Goal: Find specific page/section: Find specific page/section

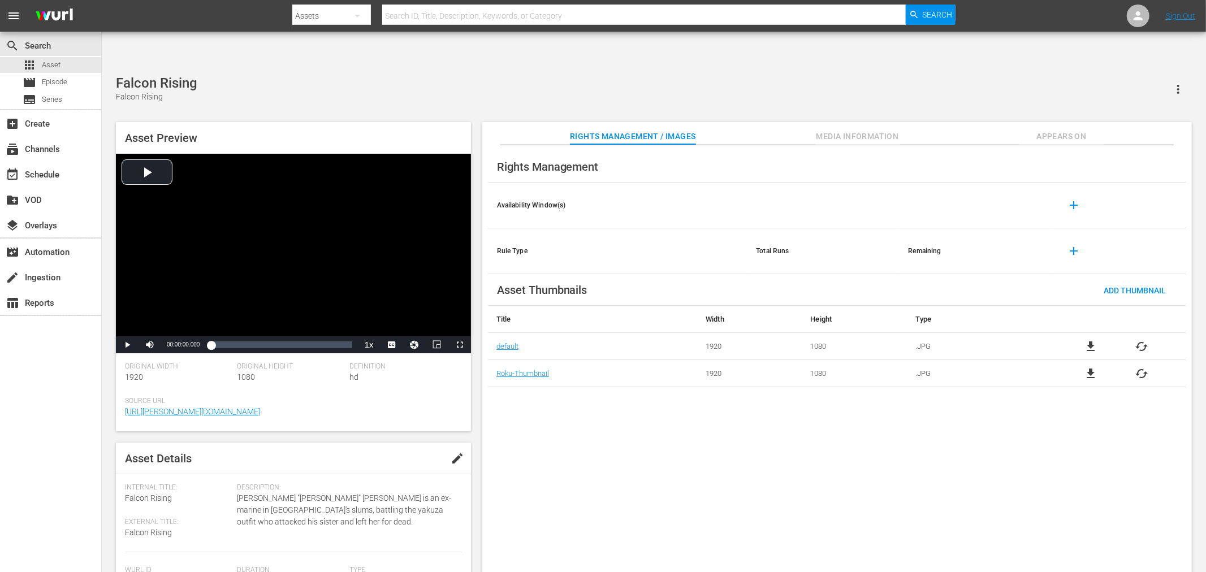
click at [565, 421] on div "Rights Management Availability Window(s) add Rule Type Total Runs Remaining add…" at bounding box center [837, 368] width 710 height 446
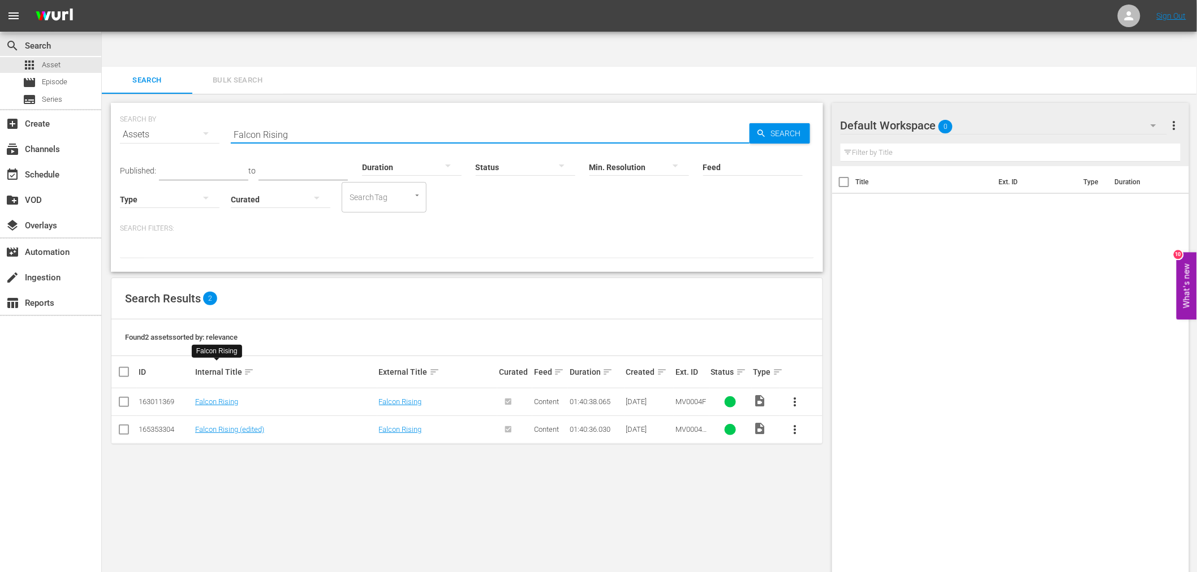
click at [212, 107] on div "SEARCH BY Search By Assets Search ID, Title, Description, Keywords, or Category…" at bounding box center [467, 127] width 694 height 41
paste input "irehouse"
click at [214, 398] on link "Firehouse" at bounding box center [211, 402] width 32 height 8
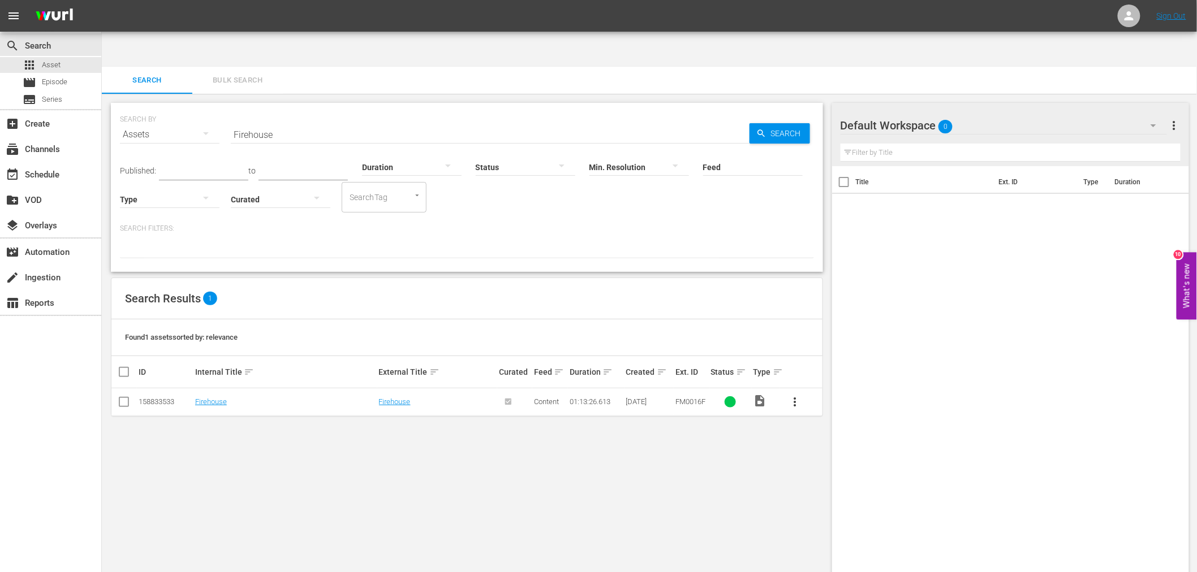
click at [296, 561] on div "SEARCH BY Search By Assets Search ID, Title, Description, Keywords, or Category…" at bounding box center [467, 351] width 730 height 515
drag, startPoint x: 273, startPoint y: 95, endPoint x: 201, endPoint y: 107, distance: 72.9
click at [201, 107] on div "SEARCH BY Search By Assets Search ID, Title, Description, Keywords, or Category…" at bounding box center [467, 127] width 694 height 41
paste input "oxtrap"
click at [198, 398] on link "Foxtrap" at bounding box center [207, 402] width 24 height 8
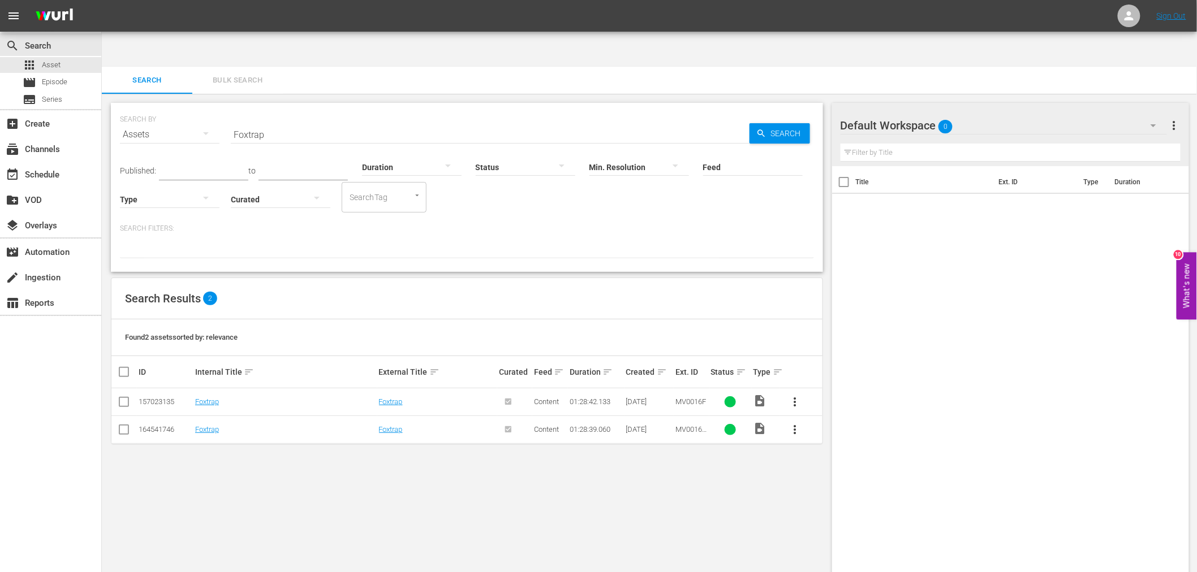
click at [260, 523] on div "SEARCH BY Search By Assets Search ID, Title, Description, Keywords, or Category…" at bounding box center [467, 351] width 730 height 515
click at [253, 121] on input "Foxtrap" at bounding box center [490, 134] width 519 height 27
paste input "reedom Road"
click at [767, 489] on div "SEARCH BY Search By Assets Search ID, Title, Description, Keywords, or Category…" at bounding box center [467, 351] width 730 height 515
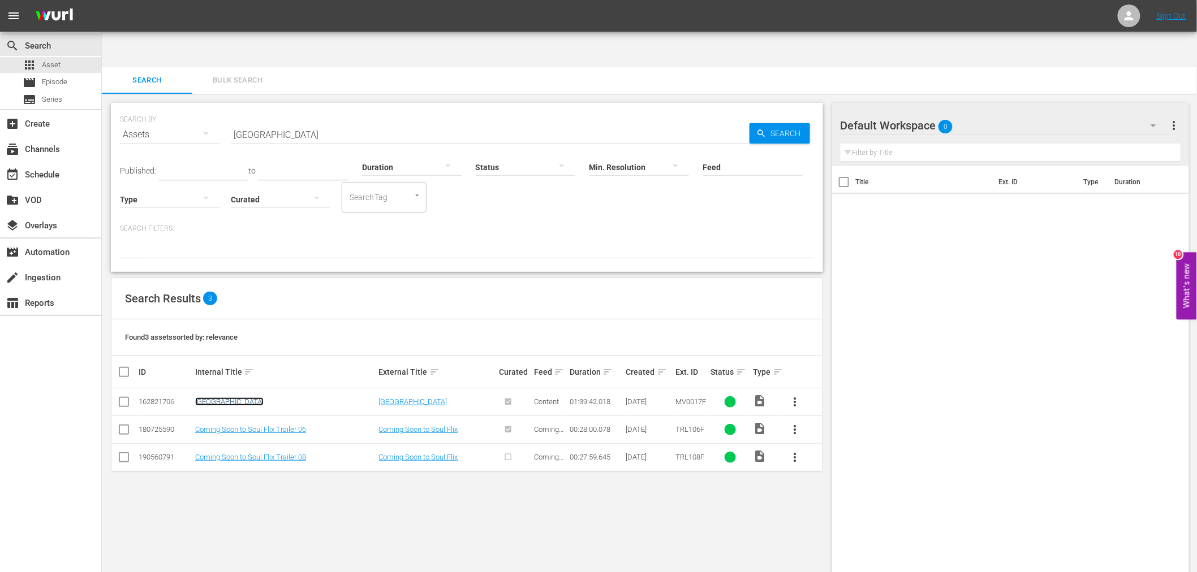
click at [215, 398] on link "Freedom Road" at bounding box center [229, 402] width 68 height 8
drag, startPoint x: 284, startPoint y: 529, endPoint x: 280, endPoint y: 521, distance: 8.9
click at [284, 528] on div "SEARCH BY Search By Assets Search ID, Title, Description, Keywords, or Category…" at bounding box center [467, 351] width 730 height 515
drag, startPoint x: 232, startPoint y: 97, endPoint x: 191, endPoint y: 99, distance: 41.3
click at [191, 107] on div "SEARCH BY Search By Assets Search ID, Title, Description, Keywords, or Category…" at bounding box center [467, 127] width 694 height 41
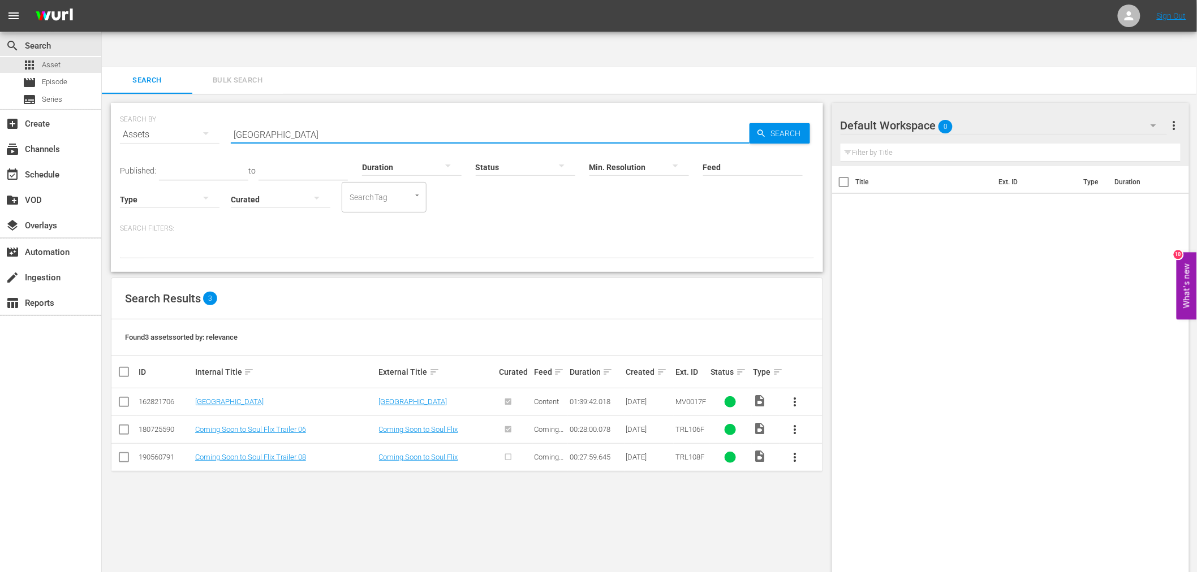
paste input "ury Of The Black Belt"
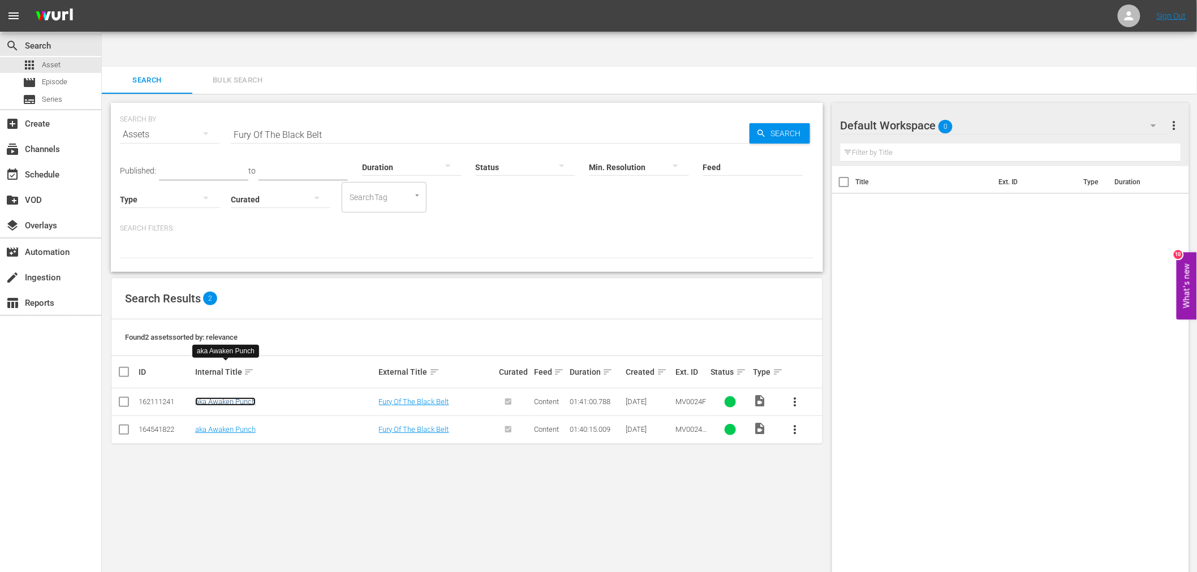
click at [236, 398] on link "aka Awaken Punch" at bounding box center [225, 402] width 61 height 8
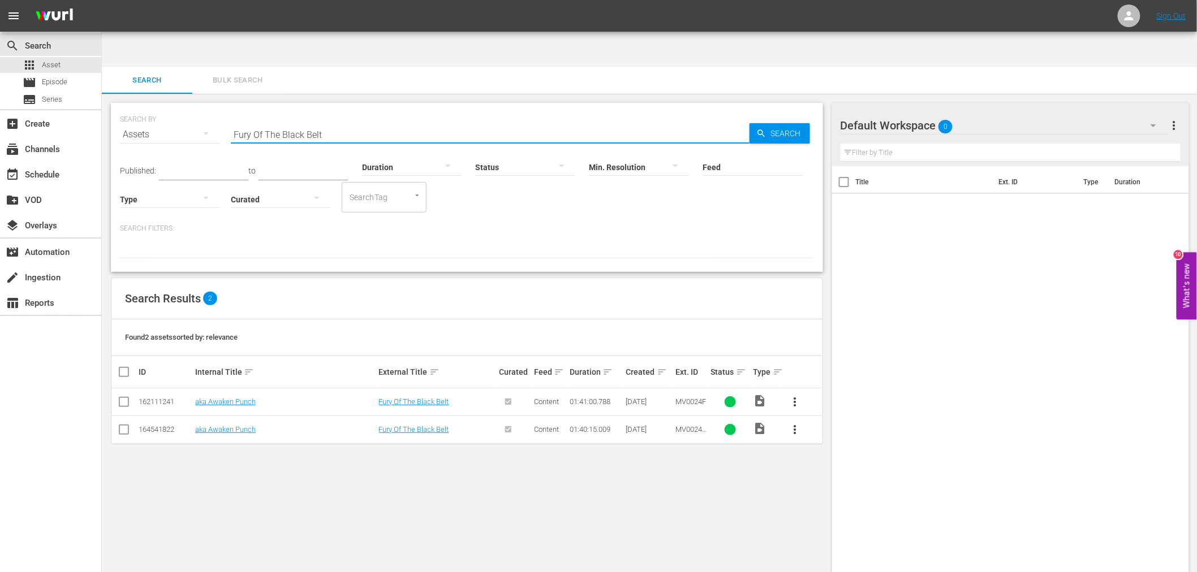
drag, startPoint x: 347, startPoint y: 105, endPoint x: 235, endPoint y: 98, distance: 112.8
click at [231, 121] on input "Fury Of The Black Belt" at bounding box center [490, 134] width 519 height 27
paste input "Gatling Gun"
click at [225, 398] on link "Gatling Gun" at bounding box center [229, 402] width 69 height 8
drag, startPoint x: 224, startPoint y: 103, endPoint x: 169, endPoint y: 108, distance: 55.6
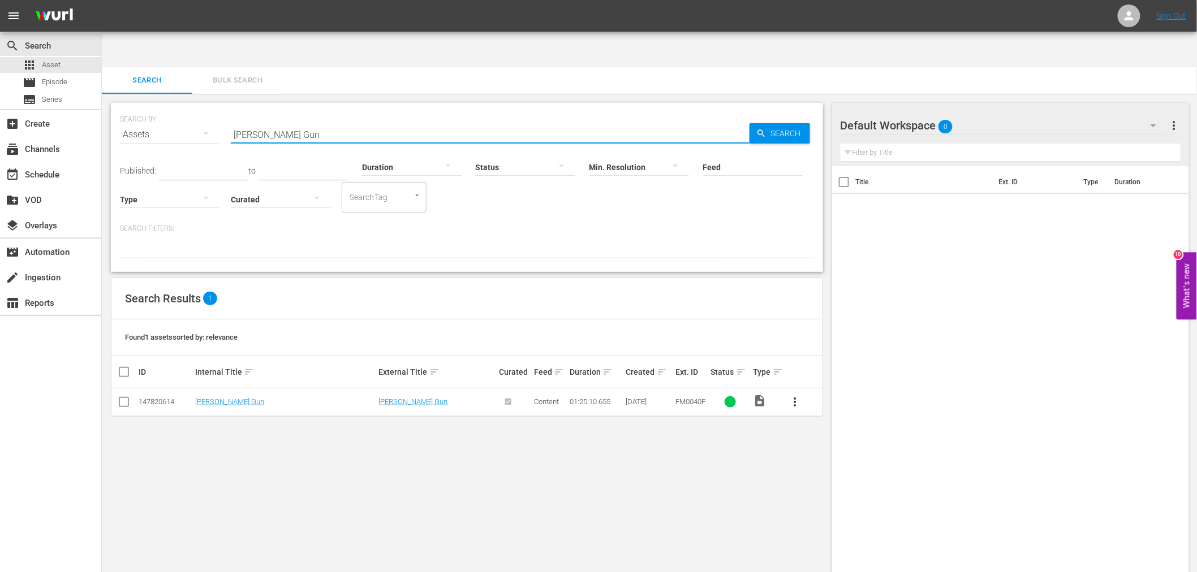
click at [169, 108] on div "SEARCH BY Search By Assets Search ID, Title, Description, Keywords, or Category…" at bounding box center [467, 127] width 694 height 41
paste input "et Christie Love!"
type input "Get Christie Love!"
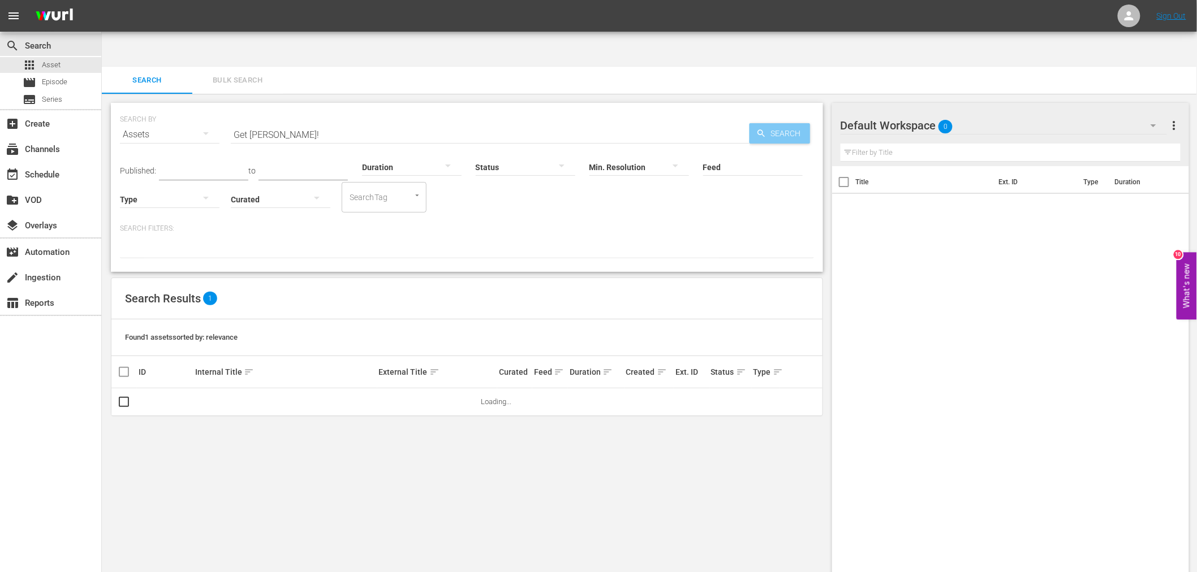
click at [783, 123] on span "Search" at bounding box center [788, 133] width 44 height 20
click at [222, 398] on link "Get Christie Love!" at bounding box center [229, 402] width 69 height 8
click at [625, 519] on div "SEARCH BY Search By Assets Search ID, Title, Description, Keywords, or Category…" at bounding box center [467, 351] width 730 height 515
click at [1125, 539] on div "Title Ext. ID Type Duration" at bounding box center [1010, 380] width 357 height 429
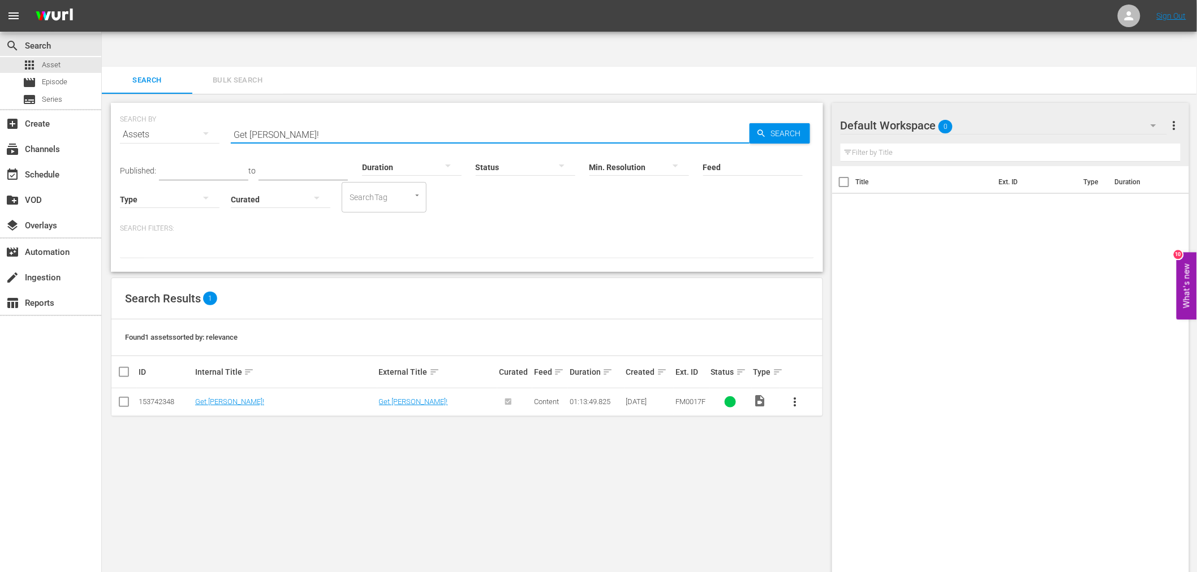
drag, startPoint x: 323, startPoint y: 94, endPoint x: 151, endPoint y: 99, distance: 172.0
click at [147, 107] on div "SEARCH BY Search By Assets Search ID, Title, Description, Keywords, or Category…" at bounding box center [467, 127] width 694 height 41
paste input "od's Gun"
click at [217, 398] on link "God's Gun" at bounding box center [242, 402] width 94 height 8
drag, startPoint x: 221, startPoint y: 99, endPoint x: 171, endPoint y: 99, distance: 49.8
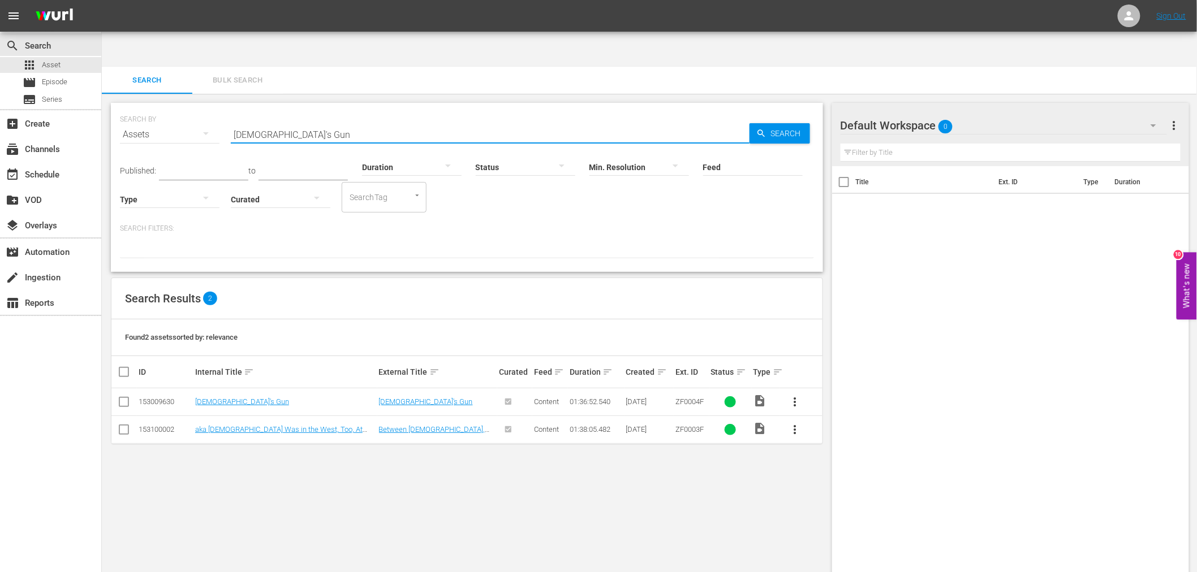
click at [171, 107] on div "SEARCH BY Search By Assets Search ID, Title, Description, Keywords, or Category…" at bounding box center [467, 127] width 694 height 41
paste input "ne With The West"
click at [788, 123] on span "Search" at bounding box center [788, 133] width 44 height 20
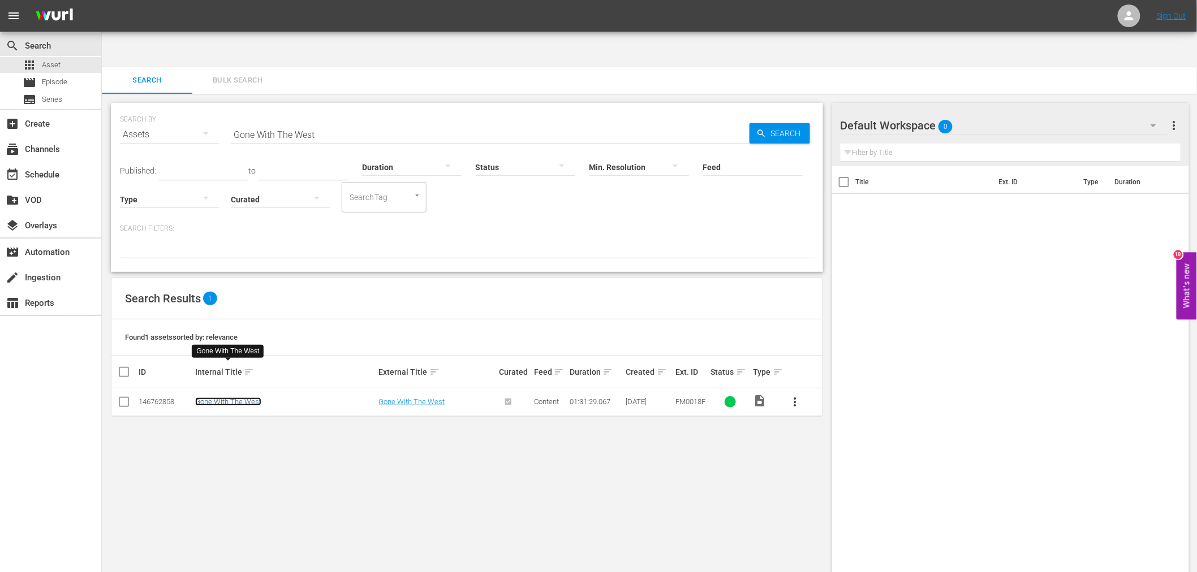
click at [242, 398] on link "Gone With The West" at bounding box center [228, 402] width 66 height 8
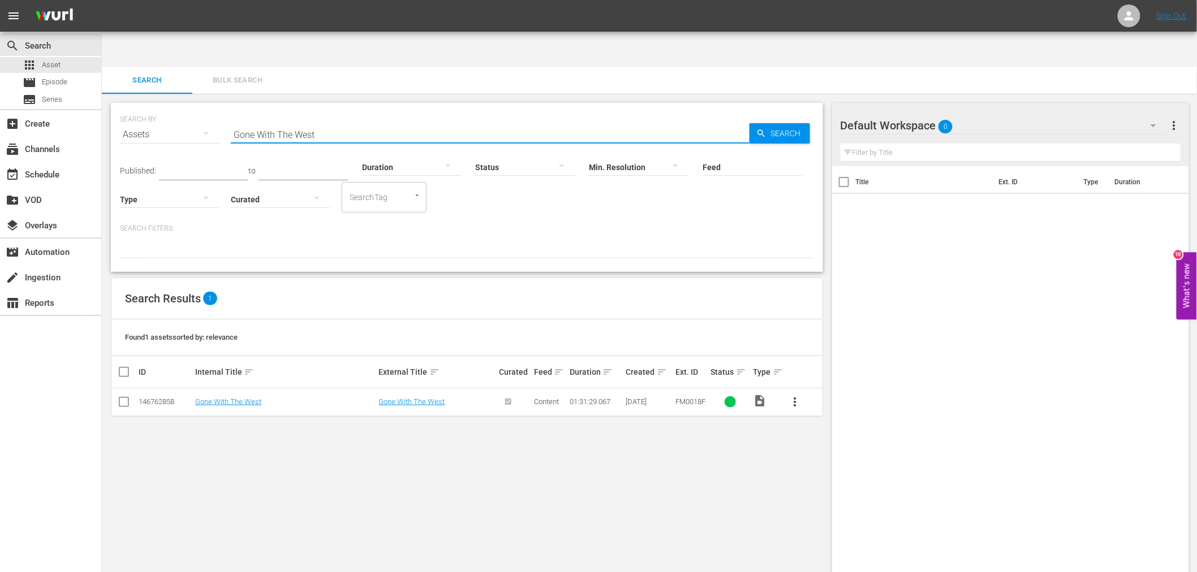
drag, startPoint x: 335, startPoint y: 109, endPoint x: 213, endPoint y: 103, distance: 122.8
click at [213, 107] on div "SEARCH BY Search By Assets Search ID, Title, Description, Keywords, or Category…" at bounding box center [467, 127] width 694 height 41
paste input "odbye, Bruce Lee: His Last Game Of Death"
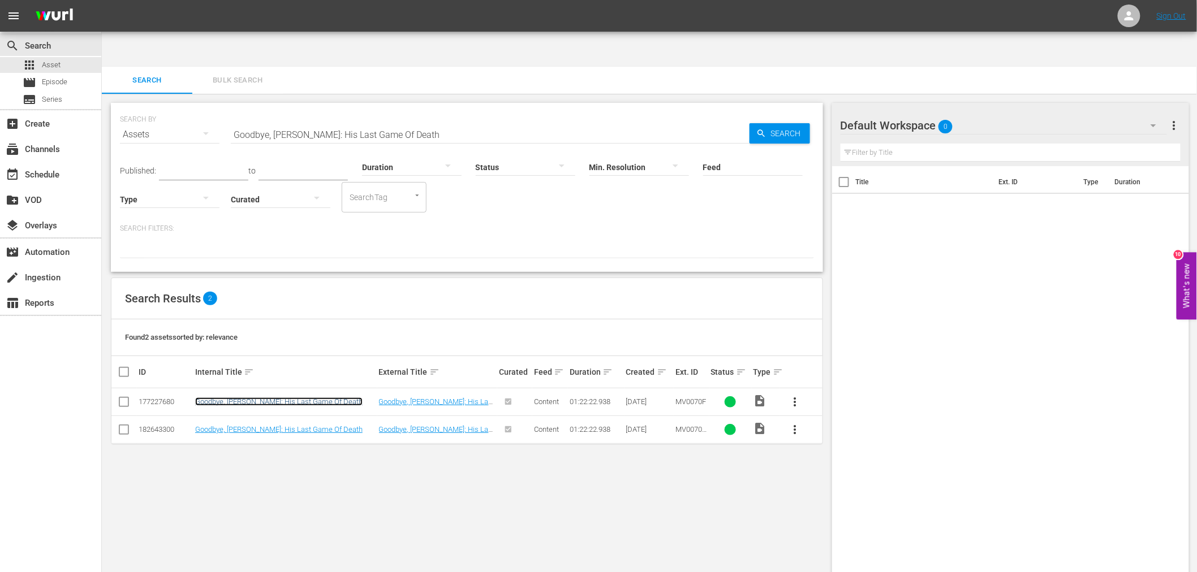
click at [328, 398] on link "Goodbye, Bruce Lee: His Last Game Of Death" at bounding box center [278, 402] width 167 height 8
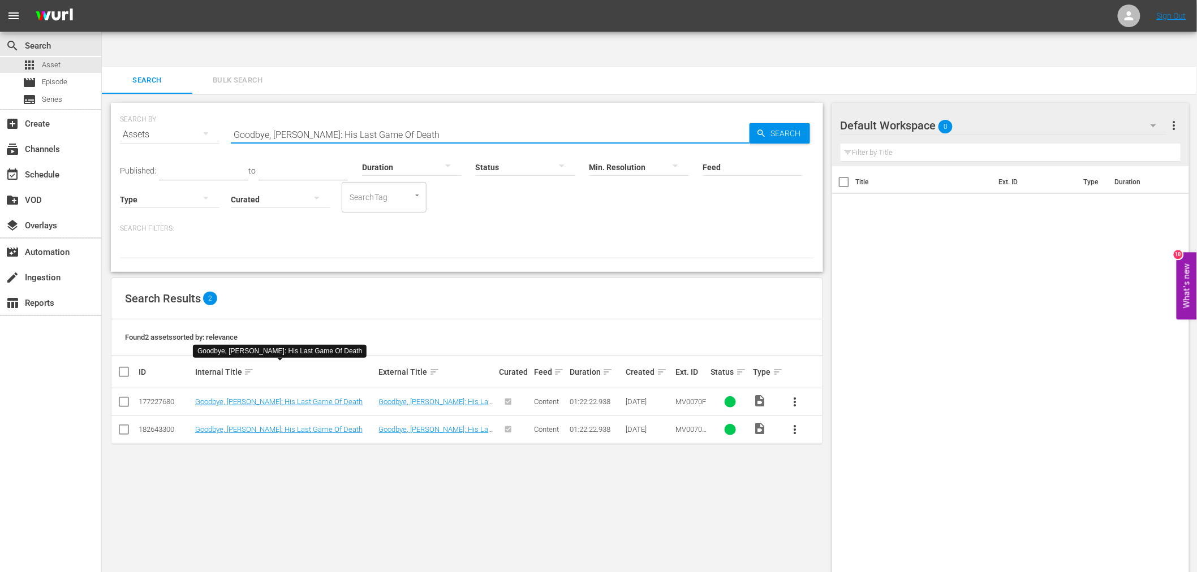
drag, startPoint x: 417, startPoint y: 100, endPoint x: 227, endPoint y: 109, distance: 190.8
click at [227, 109] on div "SEARCH BY Search By Assets Search ID, Title, Description, Keywords, or Category…" at bounding box center [467, 127] width 694 height 41
paste input "Hell Town"
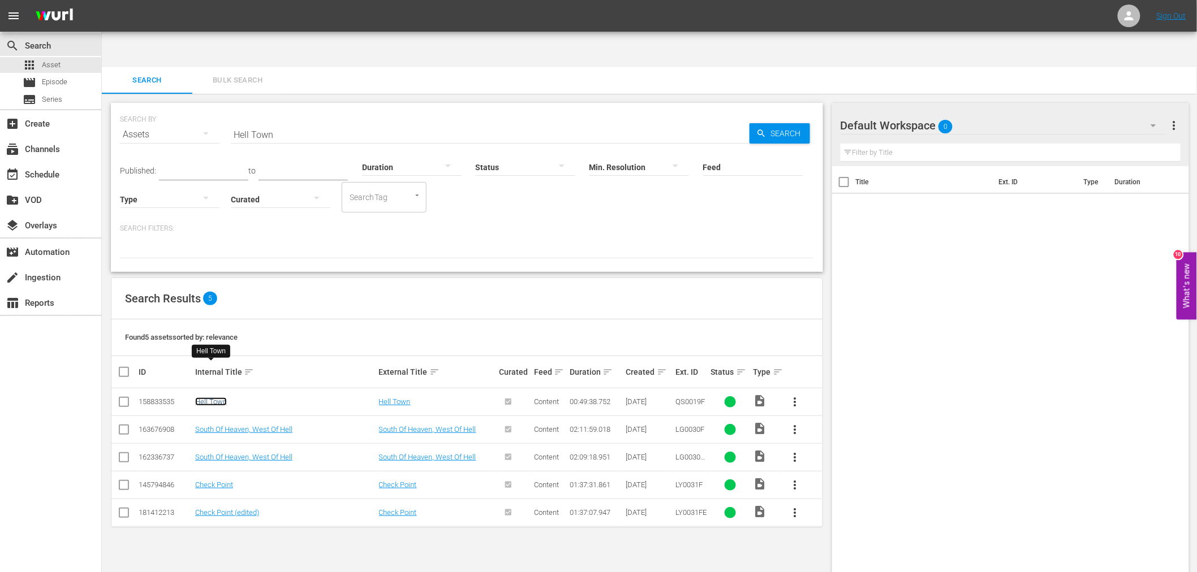
click at [215, 398] on link "Hell Town" at bounding box center [211, 402] width 32 height 8
drag, startPoint x: 297, startPoint y: 97, endPoint x: 167, endPoint y: 92, distance: 130.7
click at [168, 107] on div "SEARCH BY Search By Assets Search ID, Title, Description, Keywords, or Category…" at bounding box center [467, 127] width 694 height 41
paste input "ong Kong Karate Hatchet Me"
click at [792, 148] on input "Feed" at bounding box center [753, 168] width 100 height 41
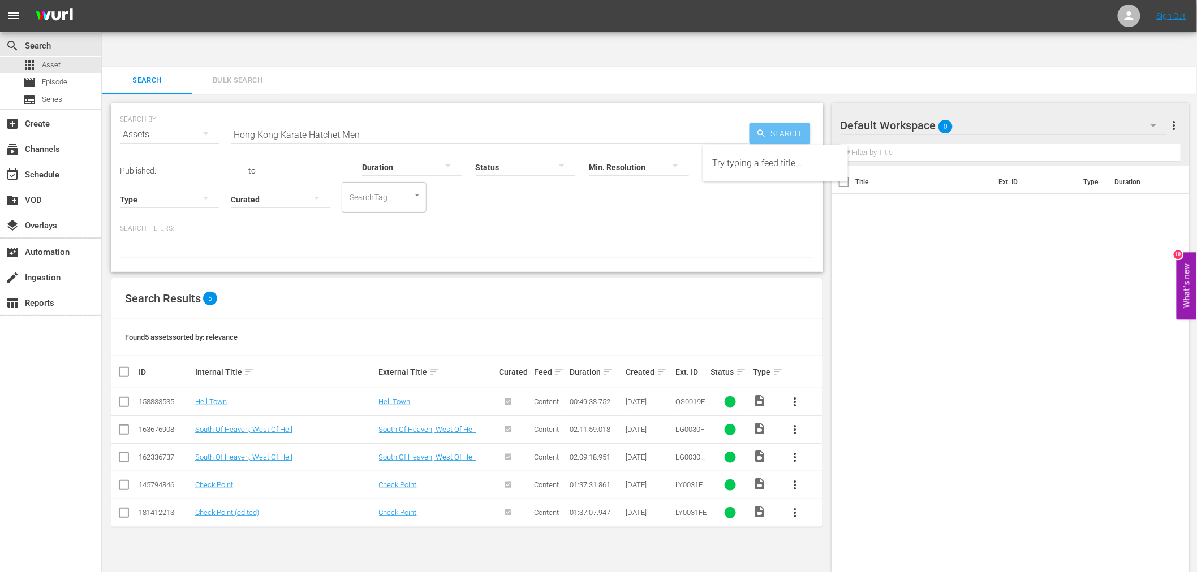
click at [787, 123] on span "Search" at bounding box center [788, 133] width 44 height 20
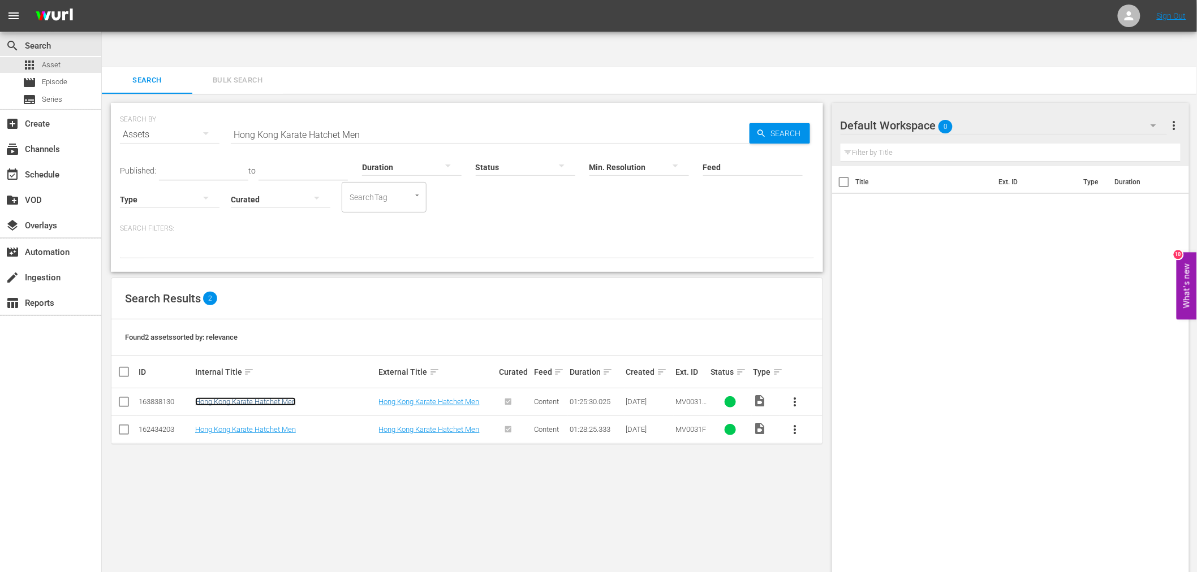
click at [252, 398] on link "Hong Kong Karate Hatchet Men" at bounding box center [245, 402] width 101 height 8
click at [214, 425] on link "Hong Kong Karate Hatchet Men" at bounding box center [245, 429] width 101 height 8
drag, startPoint x: 370, startPoint y: 102, endPoint x: 170, endPoint y: 107, distance: 200.3
click at [170, 106] on div "SEARCH BY Search By Assets Search ID, Title, Description, Keywords, or Category…" at bounding box center [467, 187] width 712 height 169
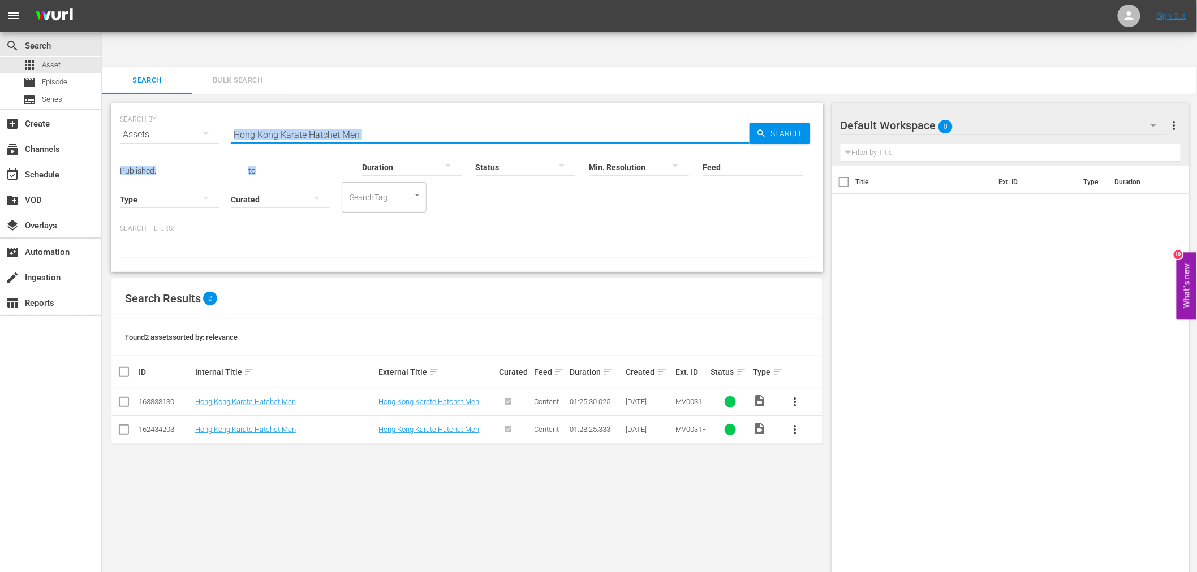
click at [417, 121] on input "Hong Kong Karate Hatchet Men" at bounding box center [490, 134] width 519 height 27
click at [404, 121] on input "Hong Kong Karate Hatchet Men" at bounding box center [490, 134] width 519 height 27
click at [387, 121] on input "Hong Kong Karate Hatchet Men" at bounding box center [490, 134] width 519 height 27
drag, startPoint x: 348, startPoint y: 97, endPoint x: 232, endPoint y: 94, distance: 116.0
click at [232, 121] on input "Hong Kong Karate Hatchet Men" at bounding box center [490, 134] width 519 height 27
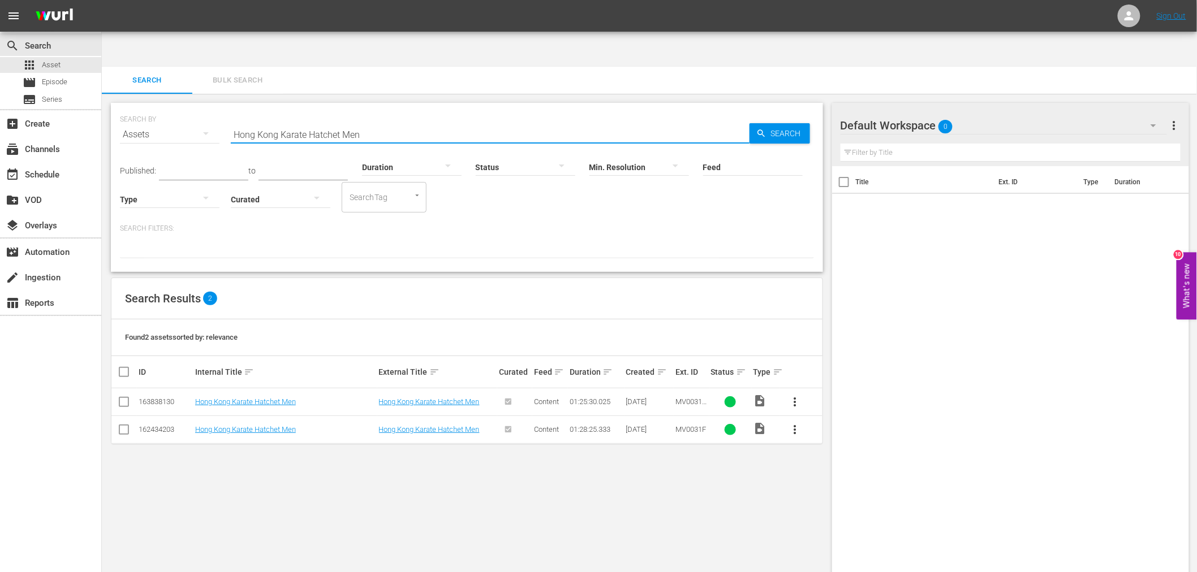
paste input "Impulse"
click at [205, 425] on link "Impulse" at bounding box center [208, 429] width 26 height 8
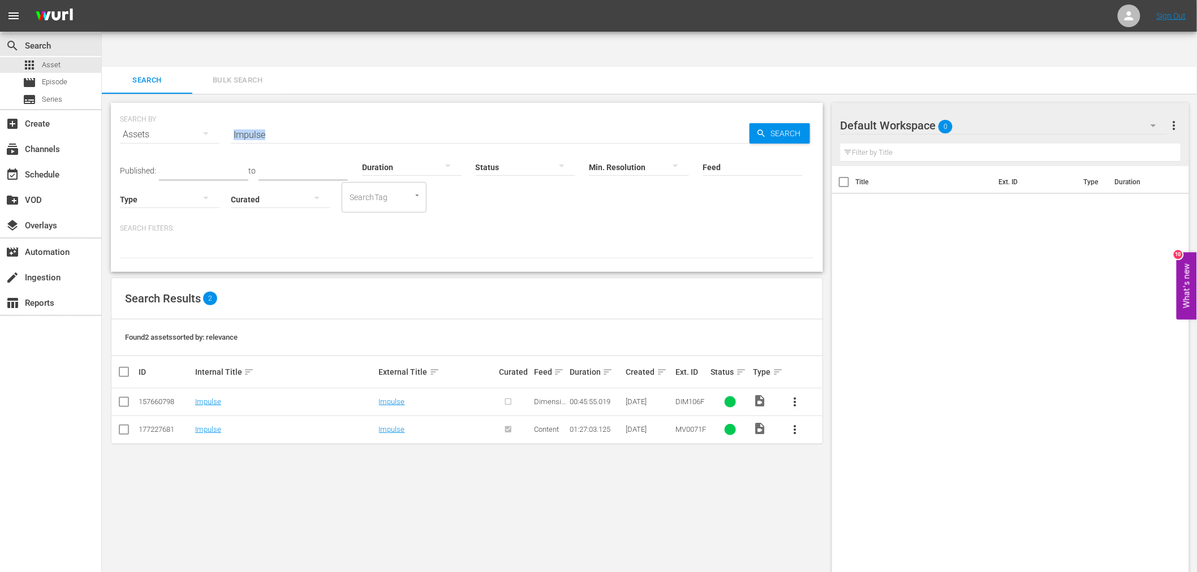
drag, startPoint x: 283, startPoint y: 100, endPoint x: 206, endPoint y: 103, distance: 77.0
click at [189, 107] on div "SEARCH BY Search By Assets Search ID, Title, Description, Keywords, or Category…" at bounding box center [467, 127] width 694 height 41
click at [591, 121] on input "Impulse" at bounding box center [490, 134] width 519 height 27
paste input "Incident At [GEOGRAPHIC_DATA]"
paste input "text"
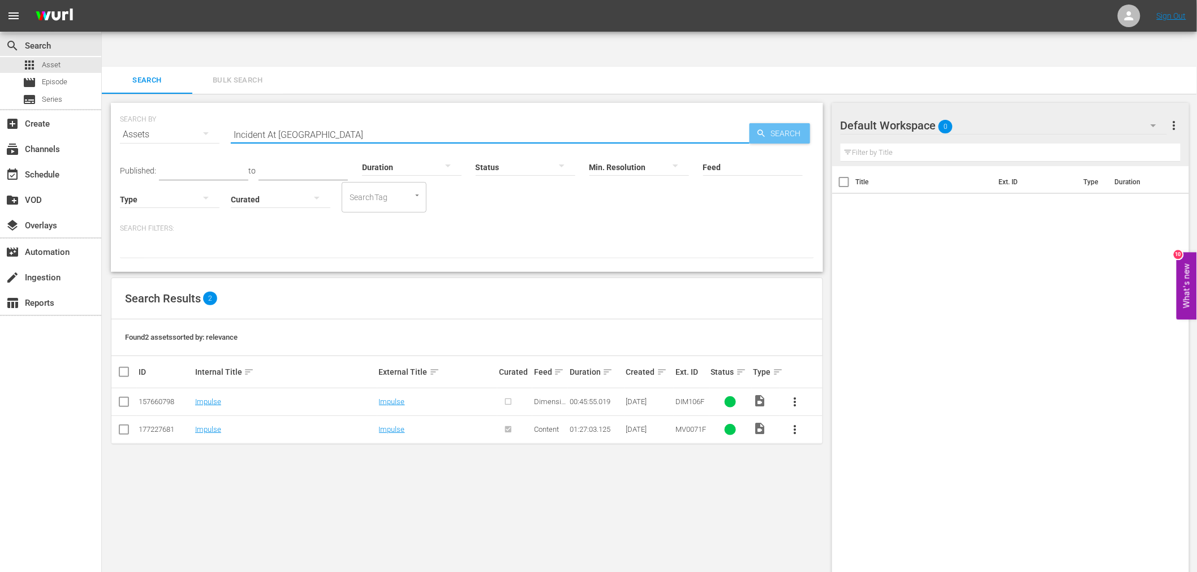
type input "Incident At [GEOGRAPHIC_DATA]"
click at [768, 123] on span "Search" at bounding box center [788, 133] width 44 height 20
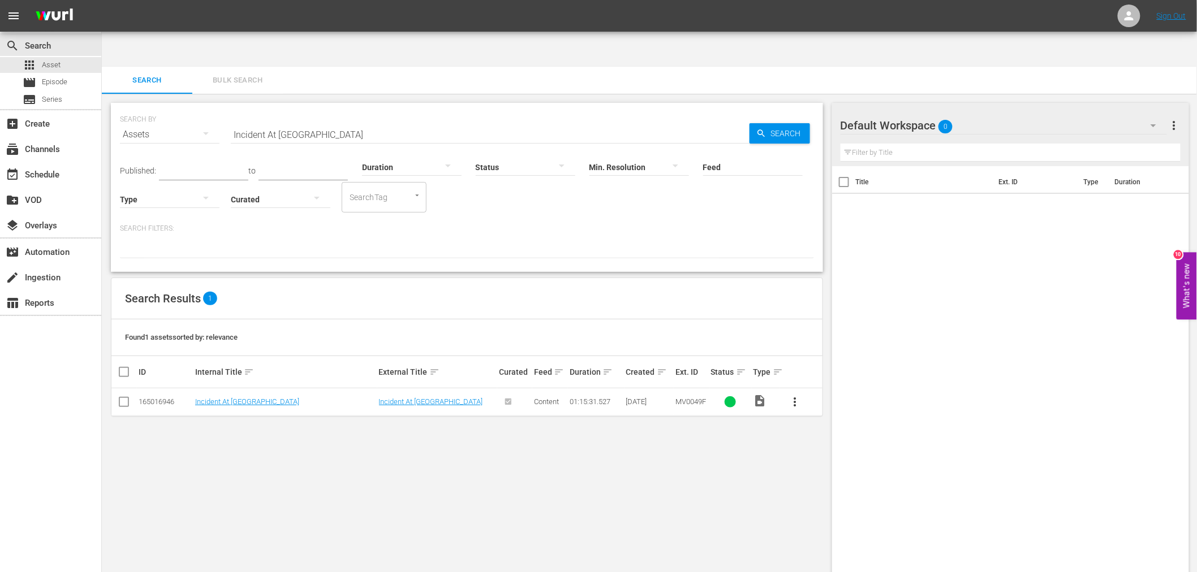
click at [1013, 348] on div "Title Ext. ID Type Duration" at bounding box center [1010, 380] width 357 height 429
click at [213, 398] on link "Incident At [GEOGRAPHIC_DATA]" at bounding box center [247, 402] width 104 height 8
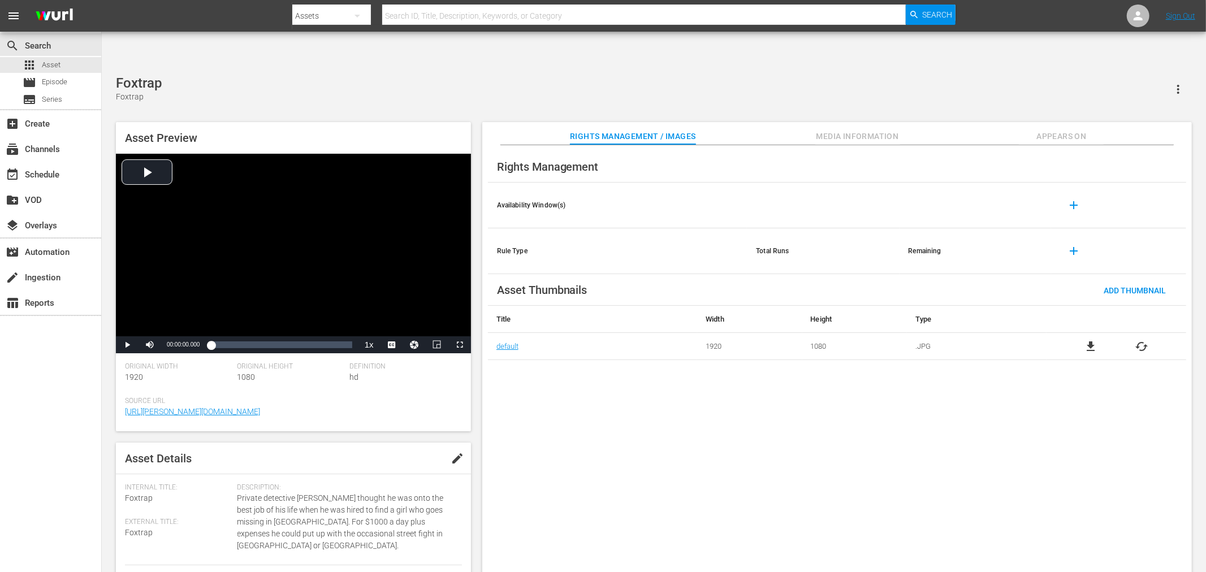
click at [586, 376] on div "Rights Management Availability Window(s) add Rule Type Total Runs Remaining add…" at bounding box center [837, 368] width 710 height 446
click at [578, 400] on div "Rights Management Availability Window(s) add Rule Type Total Runs Remaining add…" at bounding box center [837, 368] width 710 height 446
click at [1090, 526] on div "Rights Management Availability Window(s) add Rule Type Total Runs Remaining add…" at bounding box center [837, 368] width 710 height 446
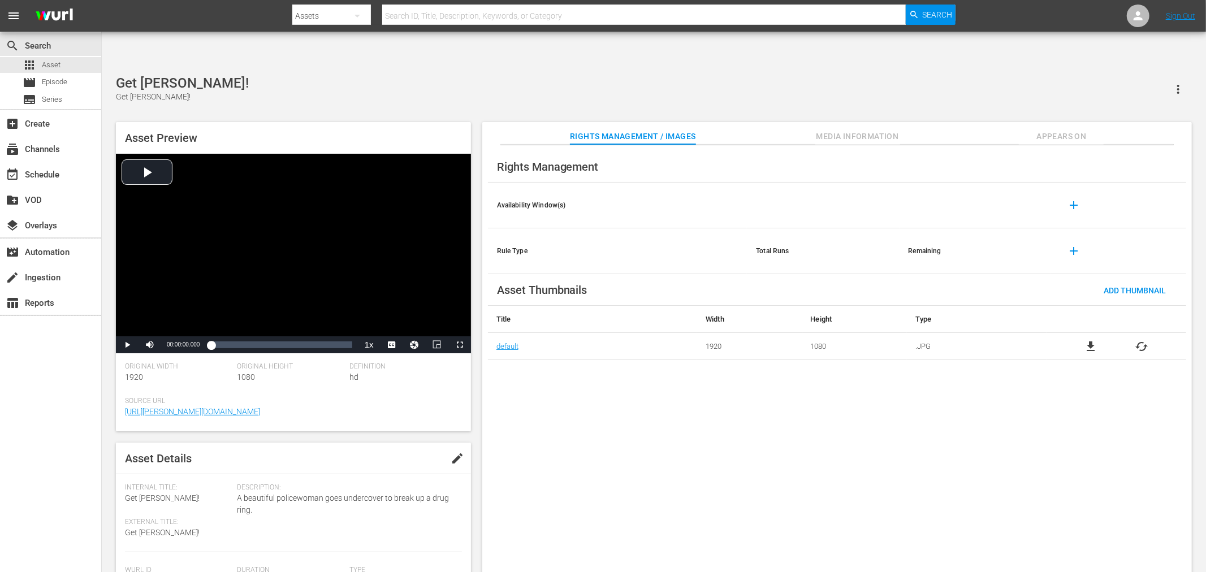
click at [539, 400] on div "Rights Management Availability Window(s) add Rule Type Total Runs Remaining add…" at bounding box center [837, 368] width 710 height 446
click at [1056, 537] on div "Rights Management Availability Window(s) add Rule Type Total Runs Remaining add…" at bounding box center [837, 368] width 710 height 446
click at [606, 468] on div "Rights Management Availability Window(s) add Rule Type Total Runs Remaining add…" at bounding box center [837, 368] width 710 height 446
click at [878, 418] on div "Rights Management Availability Window(s) add Rule Type Total Runs Remaining add…" at bounding box center [837, 368] width 710 height 446
click at [490, 75] on div "Goodbye, Bruce Lee: His Last Game Of Death Goodbye, Bruce Lee: His Last Game Of…" at bounding box center [654, 89] width 1076 height 28
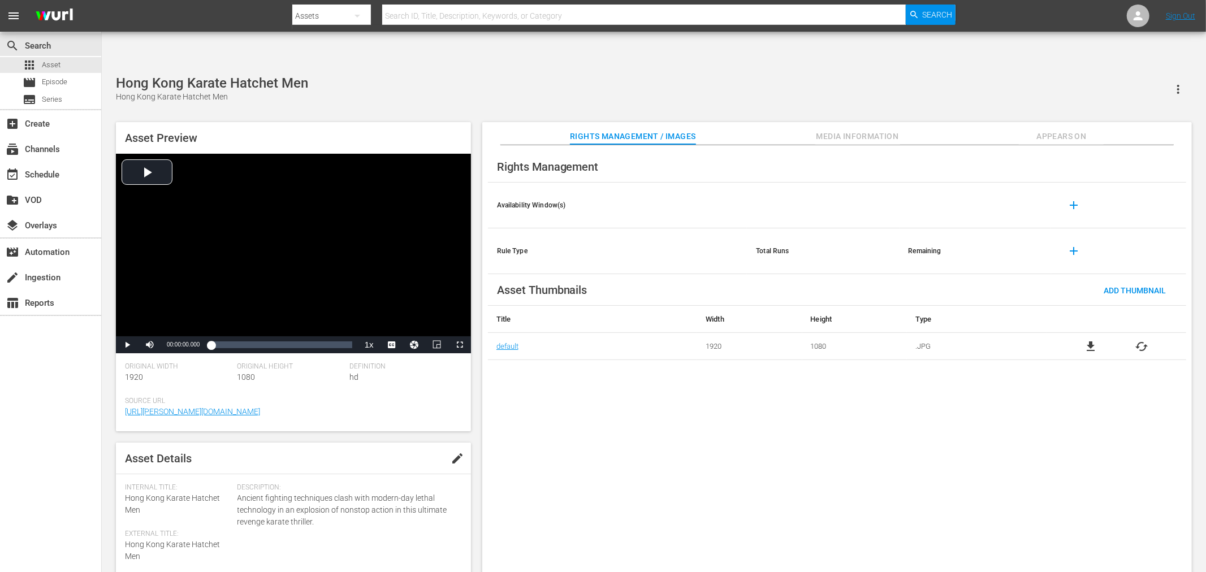
click at [968, 467] on div "Rights Management Availability Window(s) add Rule Type Total Runs Remaining add…" at bounding box center [837, 368] width 710 height 446
click at [819, 447] on div "Rights Management Availability Window(s) add Rule Type Total Runs Remaining add…" at bounding box center [837, 368] width 710 height 446
click at [249, 75] on div "Impulse Impulse Asset Preview Video Player is loading. Play Video Play Mute Cur…" at bounding box center [653, 330] width 1087 height 510
